Goal: Task Accomplishment & Management: Complete application form

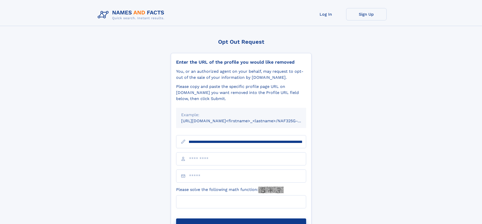
scroll to position [0, 55]
type input "**********"
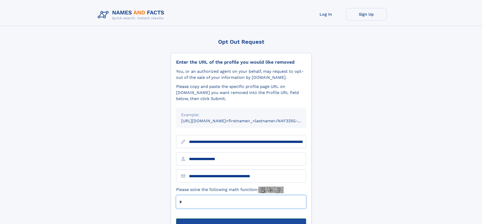
type input "*"
click at [241, 219] on button "Submit Opt Out Request" at bounding box center [241, 227] width 130 height 16
